Goal: Transaction & Acquisition: Purchase product/service

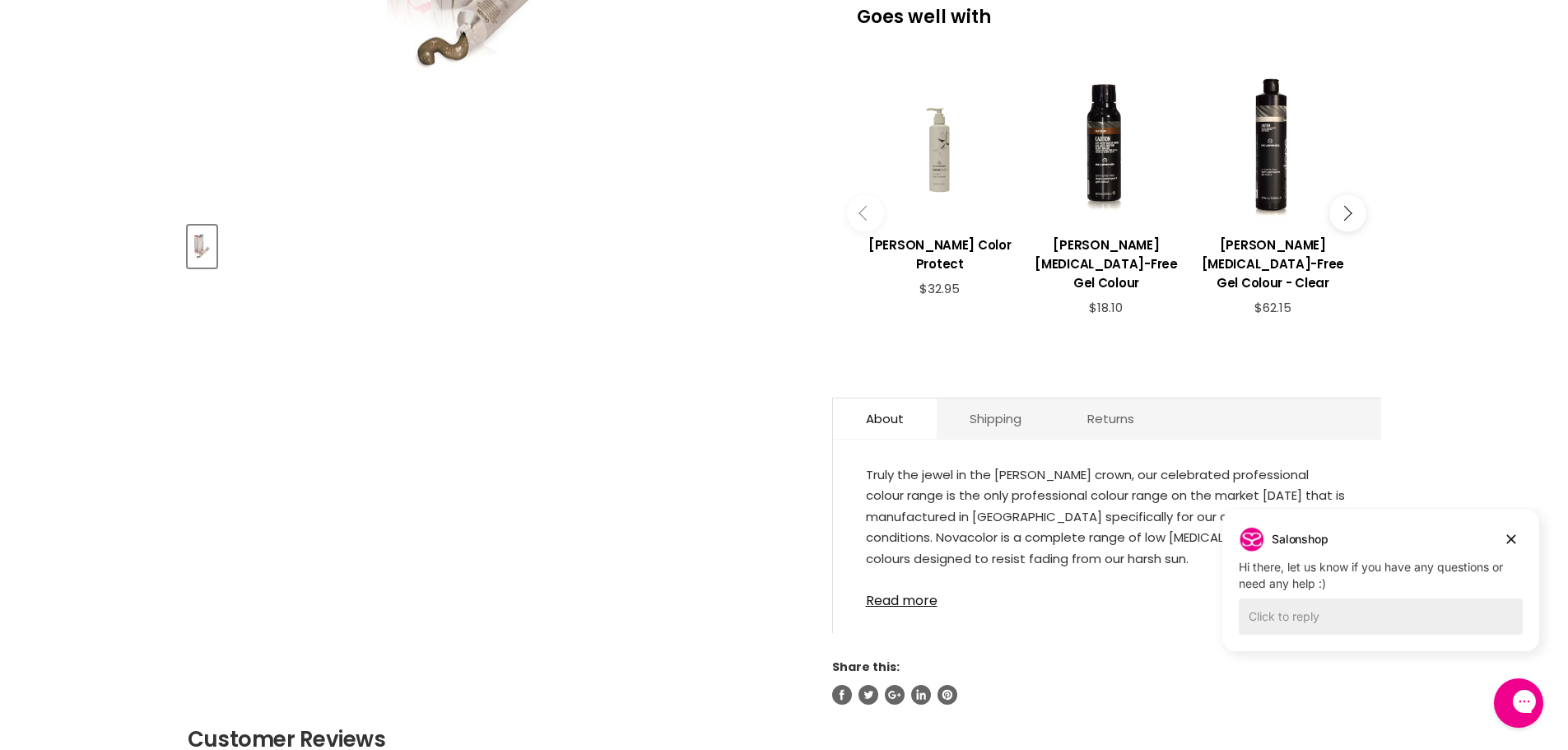
scroll to position [549, 0]
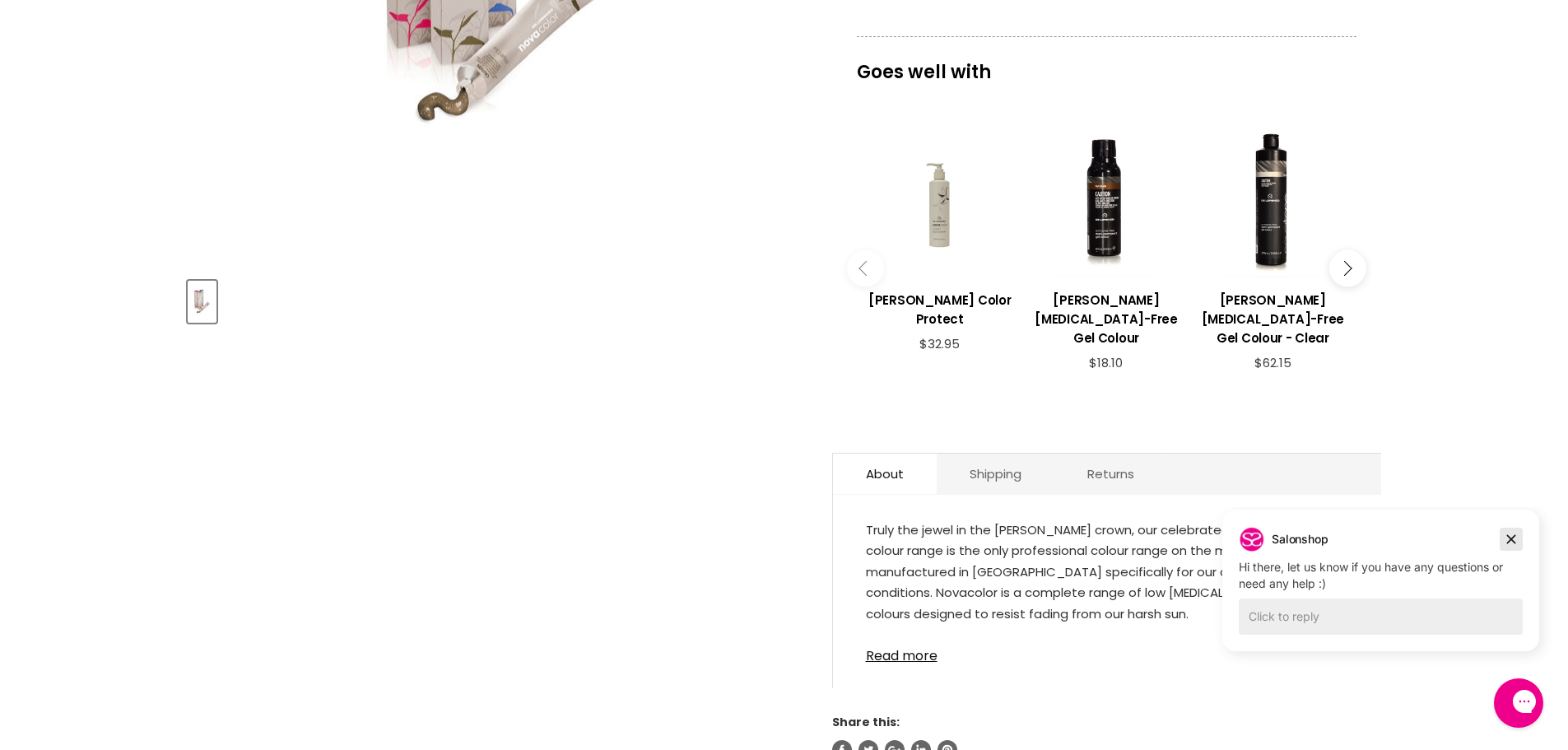
drag, startPoint x: 1507, startPoint y: 556, endPoint x: 1508, endPoint y: 543, distance: 13.0
click at [1507, 557] on div "Salonshop Salonshop says: Hi there, let us know if you have any questions or ne…" at bounding box center [1380, 559] width 284 height 66
click at [1509, 541] on icon "Dismiss campaign" at bounding box center [1512, 540] width 9 height 9
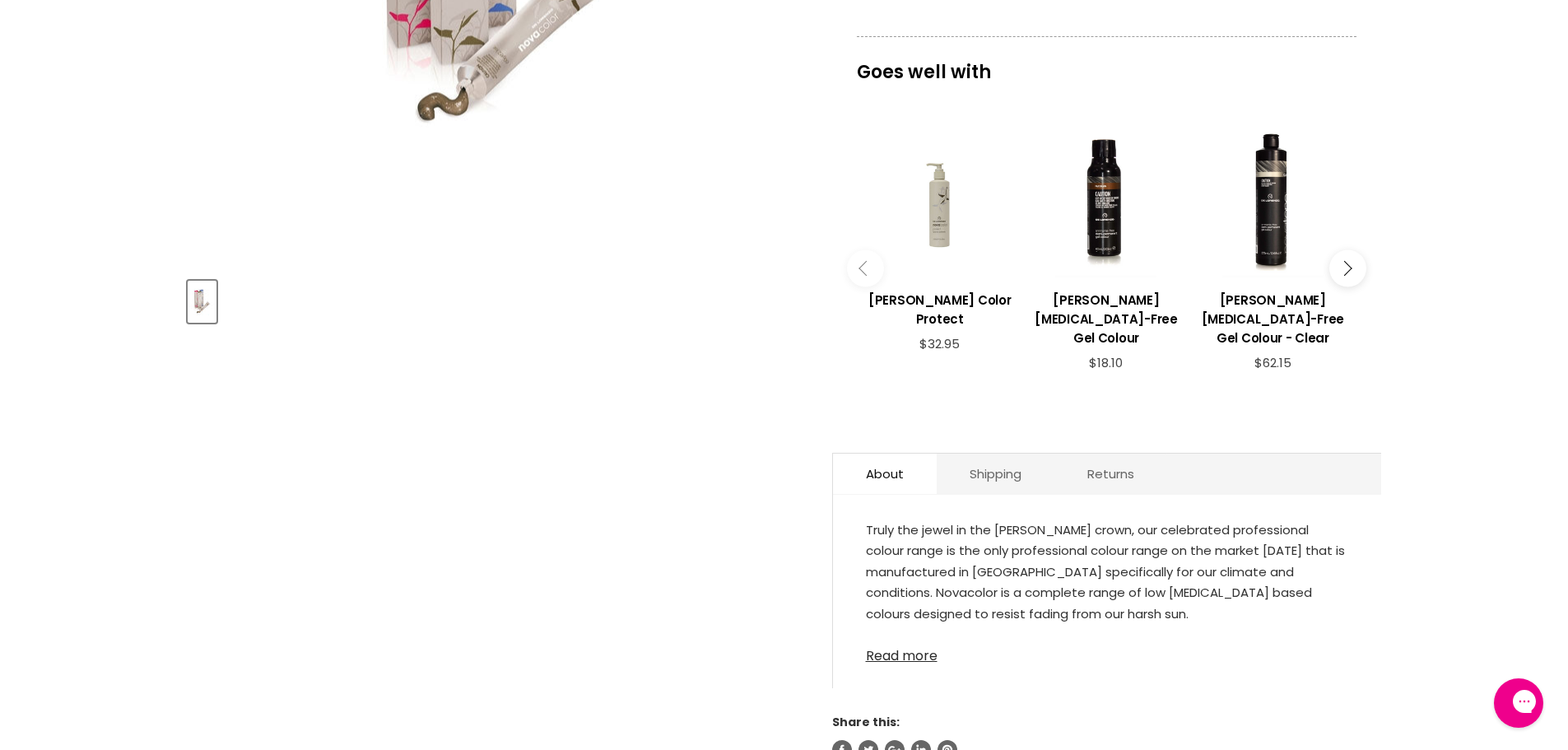
click at [921, 639] on link "Read more" at bounding box center [1107, 651] width 482 height 24
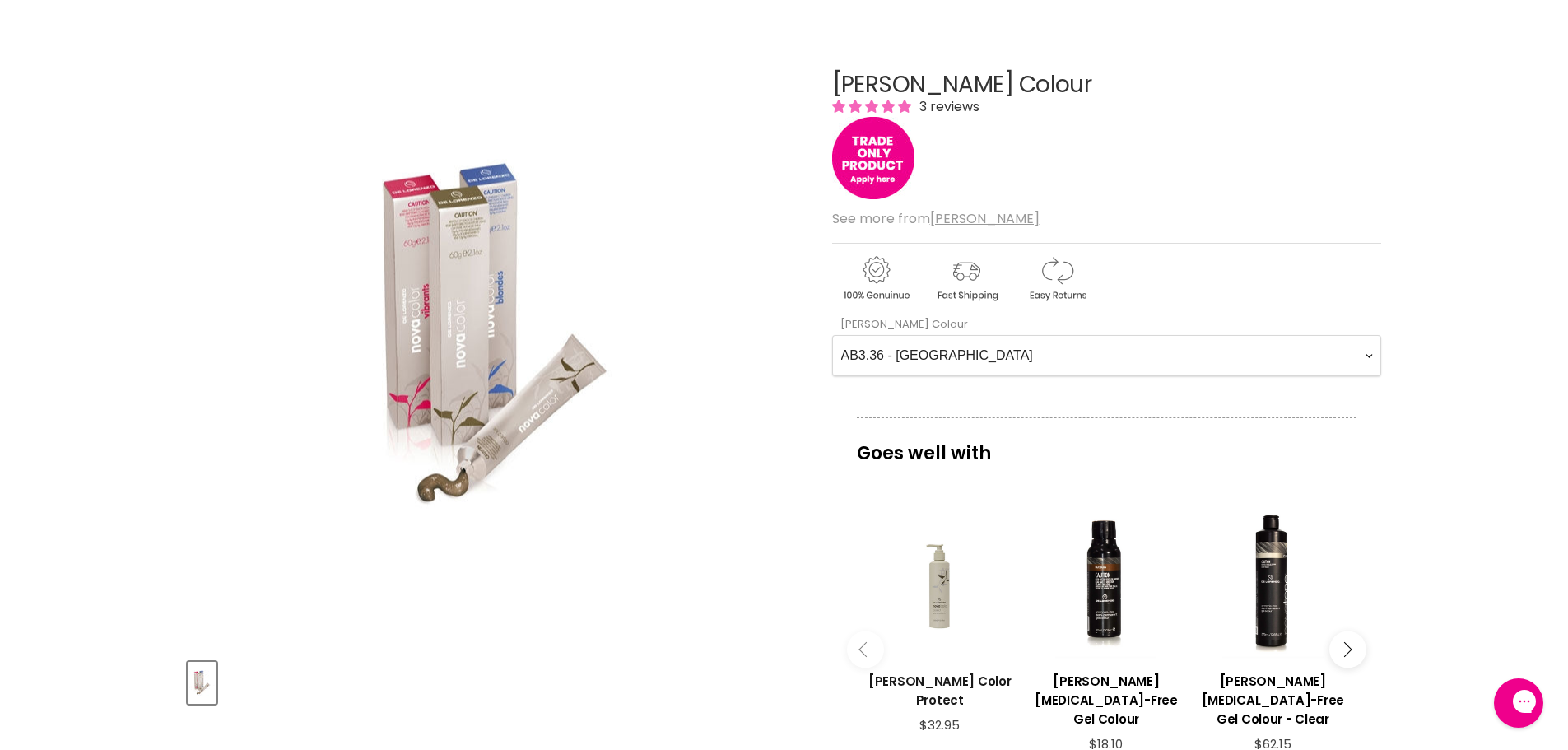
scroll to position [0, 0]
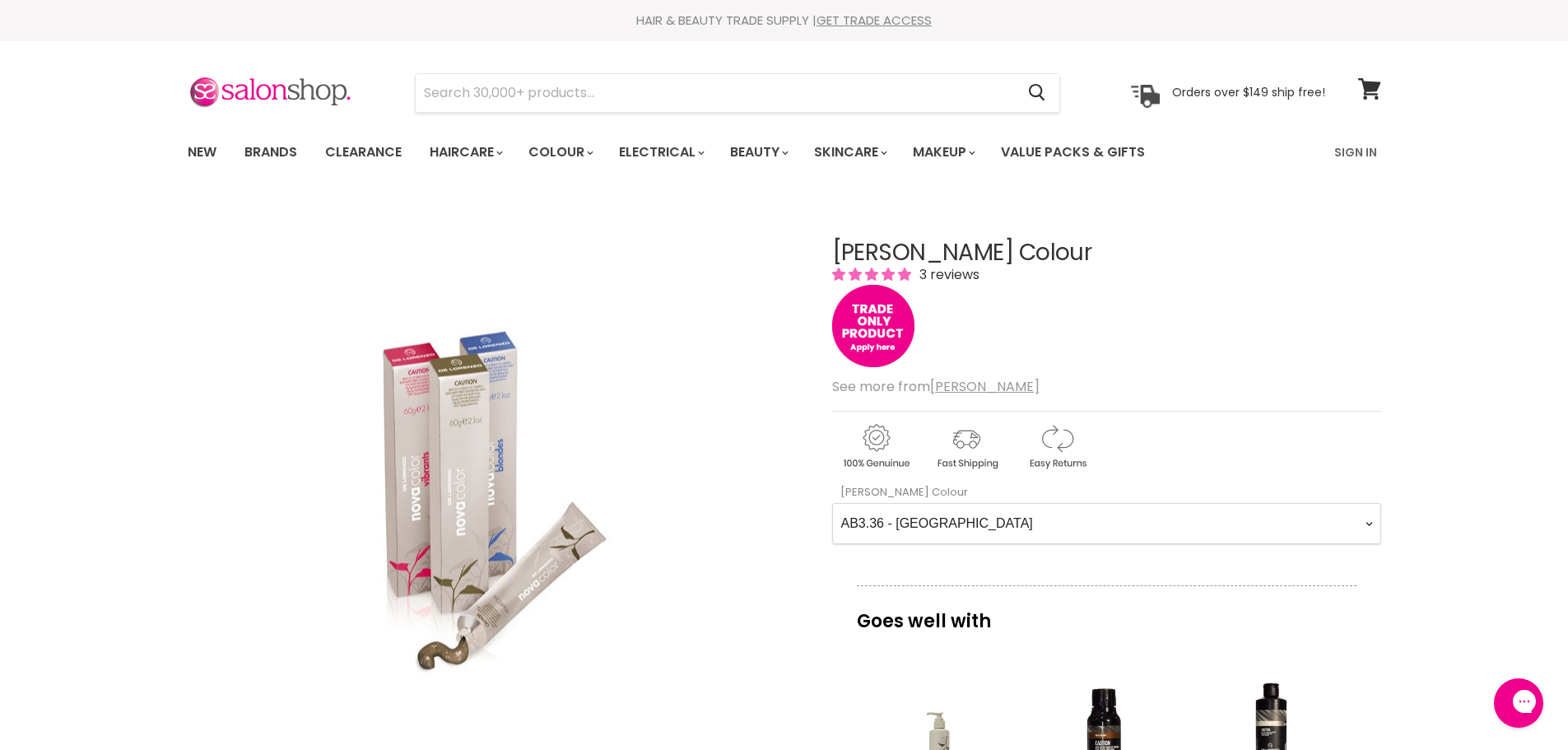
click at [957, 532] on Colour-0-0 "AB3.36 - Auburn AB4.36 - Light Auburn AB5.36 - Dark Auburn Blonde AB6.36 - Medi…" at bounding box center [1107, 523] width 549 height 42
select Colour-0-0 "C7.2 - Light Cool Blonde"
click at [832, 503] on Colour-0-0 "AB3.36 - Auburn AB4.36 - Light Auburn AB5.36 - Dark Auburn Blonde AB6.36 - Medi…" at bounding box center [1107, 523] width 549 height 42
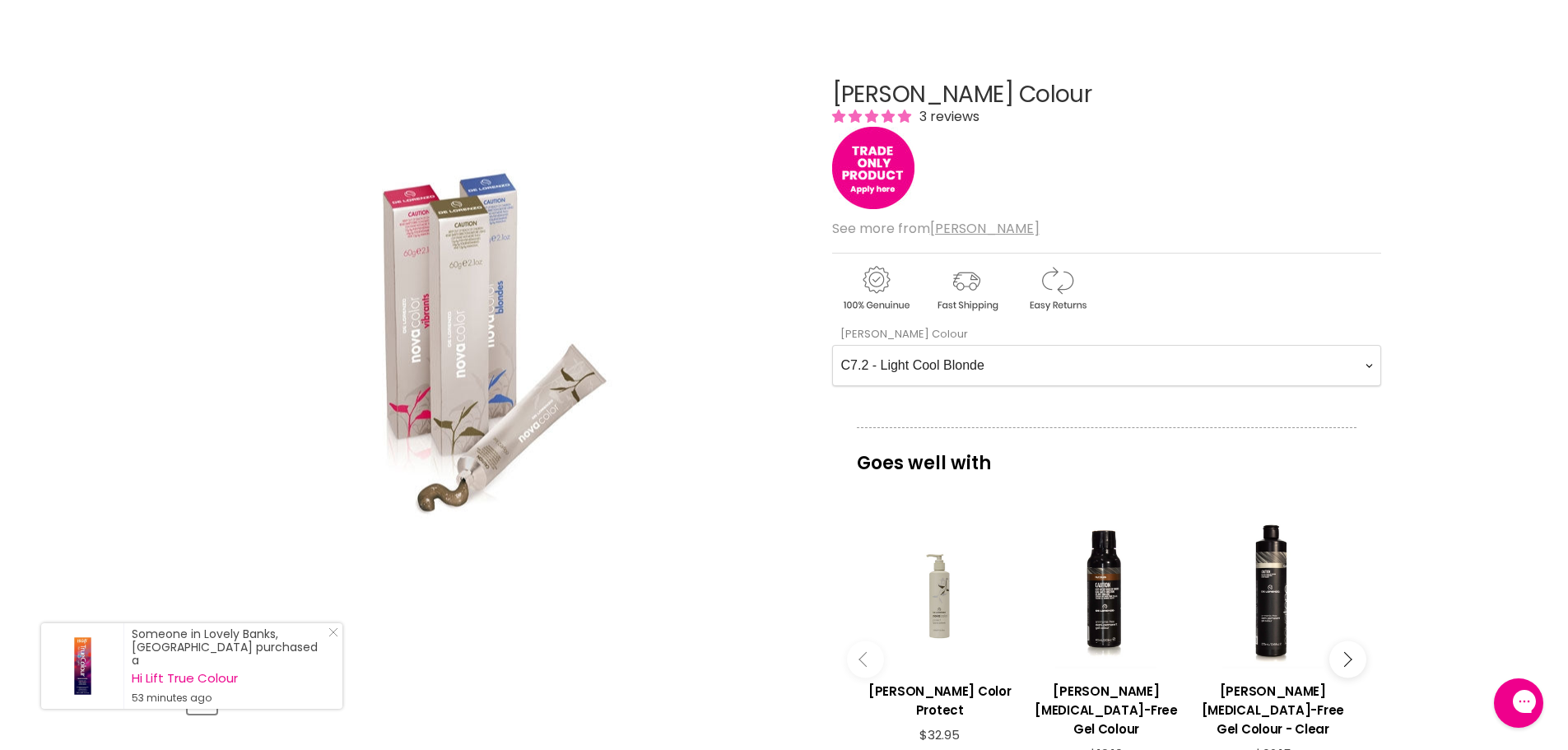
scroll to position [274, 0]
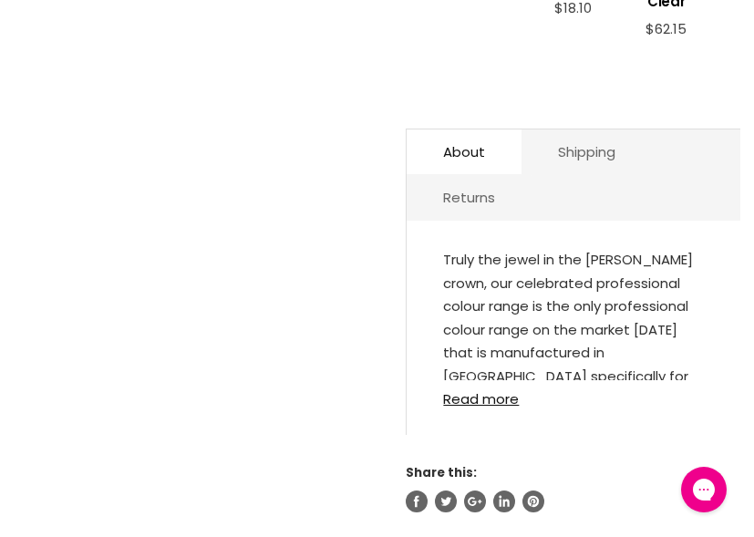
scroll to position [984, 0]
